Goal: Task Accomplishment & Management: Manage account settings

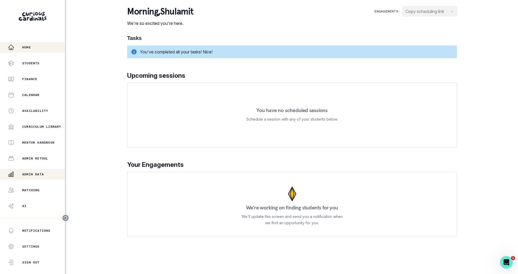
click at [35, 172] on p "Admin Data" at bounding box center [33, 174] width 22 height 4
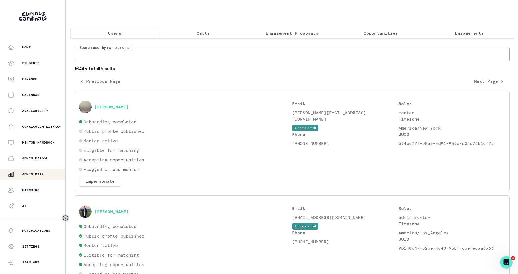
click at [198, 60] on input "Search user by name or email" at bounding box center [292, 54] width 435 height 13
type input "[DEMOGRAPHIC_DATA]"
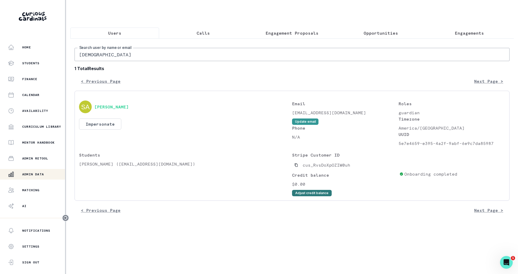
click at [309, 195] on button "Adjust credit balance" at bounding box center [312, 193] width 40 height 6
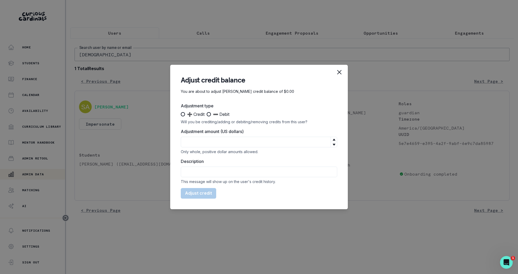
click at [196, 113] on span "➕ Credit" at bounding box center [195, 114] width 17 height 6
click at [181, 114] on input "➕ Credit" at bounding box center [181, 114] width 0 height 0
radio input "true"
click at [218, 144] on input "Adjustment amount (US dollars)" at bounding box center [259, 142] width 157 height 11
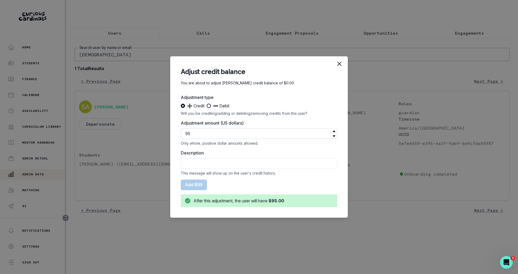
type input "95"
type input "Free session w [GEOGRAPHIC_DATA]"
click at [195, 185] on button "Add $95" at bounding box center [194, 185] width 26 height 11
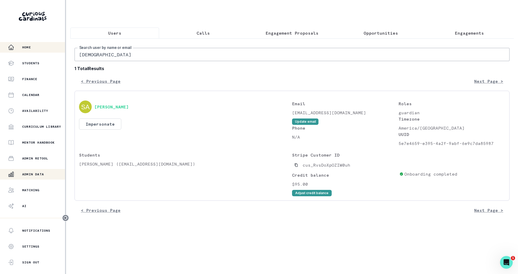
click at [26, 44] on div "Home" at bounding box center [36, 47] width 57 height 6
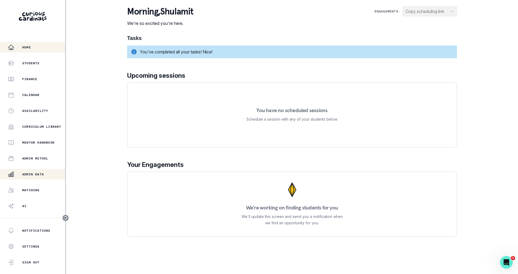
click at [53, 171] on div "Admin Data" at bounding box center [36, 174] width 57 height 6
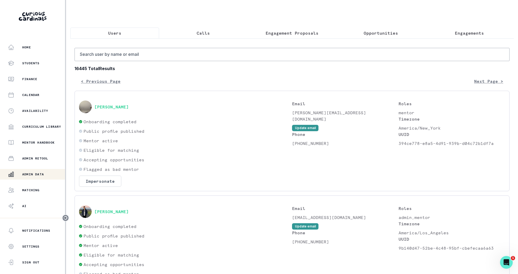
click at [311, 36] on button "Engagement Proposals" at bounding box center [292, 32] width 89 height 11
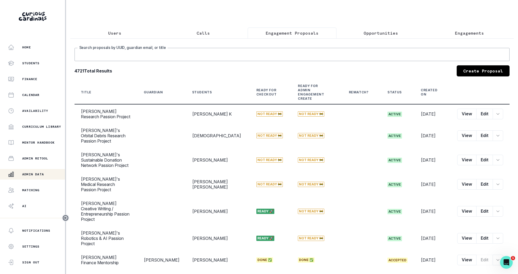
click at [311, 52] on input "Search proposals by UUID, guardian email, or title" at bounding box center [292, 54] width 435 height 13
type input "[PERSON_NAME]"
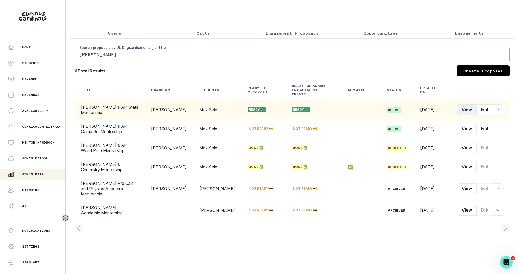
click at [469, 105] on button "View" at bounding box center [466, 109] width 19 height 11
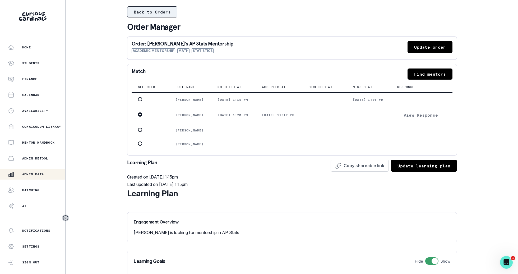
click at [141, 12] on button "Back to Orders" at bounding box center [152, 11] width 50 height 11
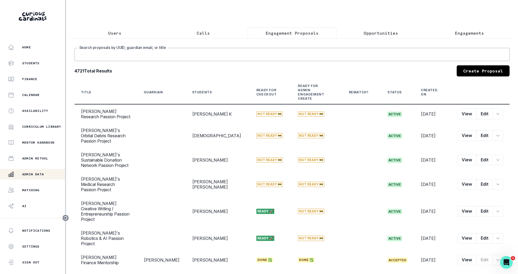
click at [180, 49] on input "Search proposals by UUID, guardian email, or title" at bounding box center [292, 54] width 435 height 13
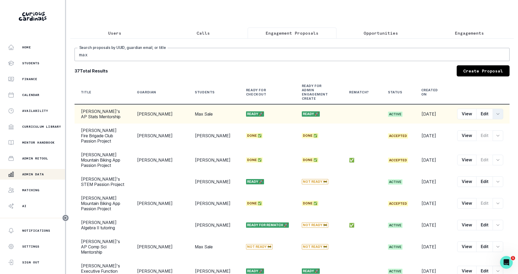
click at [498, 112] on icon "row menu" at bounding box center [498, 114] width 4 height 4
click at [483, 157] on button "Convert to Engagement" at bounding box center [473, 157] width 59 height 8
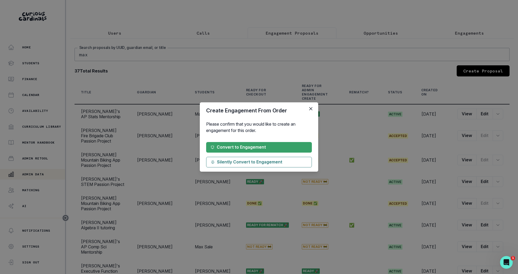
click at [278, 153] on div "Convert to Engagement Silently Convert to Engagement" at bounding box center [259, 154] width 106 height 25
click at [278, 151] on button "Convert to Engagement" at bounding box center [259, 147] width 106 height 11
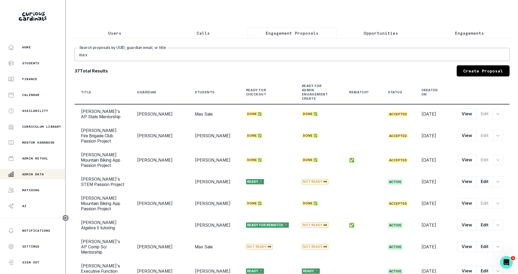
click at [345, 54] on input "max" at bounding box center [292, 54] width 435 height 13
type input "nithya"
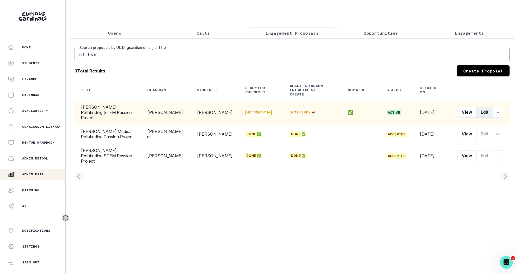
click at [478, 107] on button "Edit" at bounding box center [484, 112] width 17 height 11
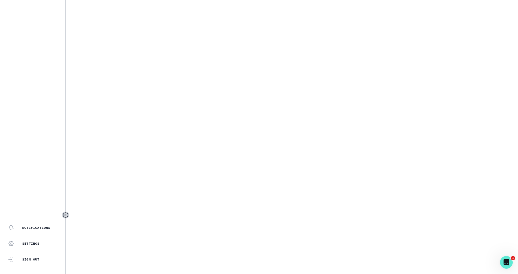
select select "2e0e0867-17d0-41a8-92b9-7b446b3bc83e"
select select "9a751445-b445-4548-ae6a-5c97e26053b2"
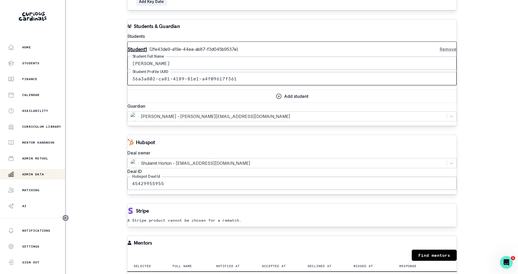
scroll to position [615, 0]
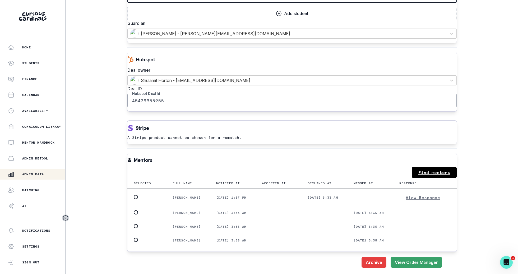
click at [436, 167] on link "Find mentors" at bounding box center [434, 172] width 45 height 11
